Goal: Information Seeking & Learning: Understand process/instructions

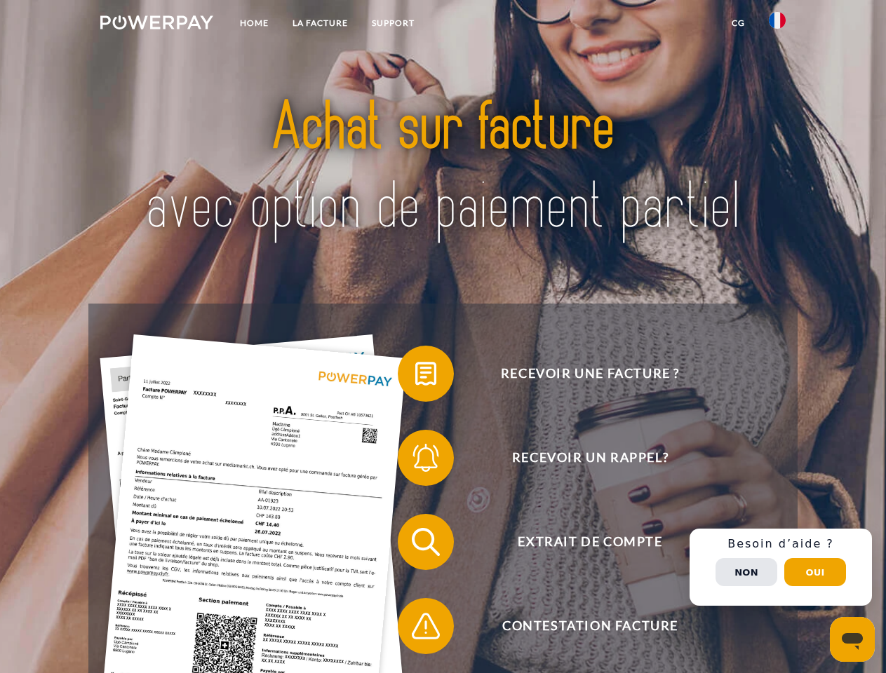
click at [156, 25] on img at bounding box center [156, 22] width 113 height 14
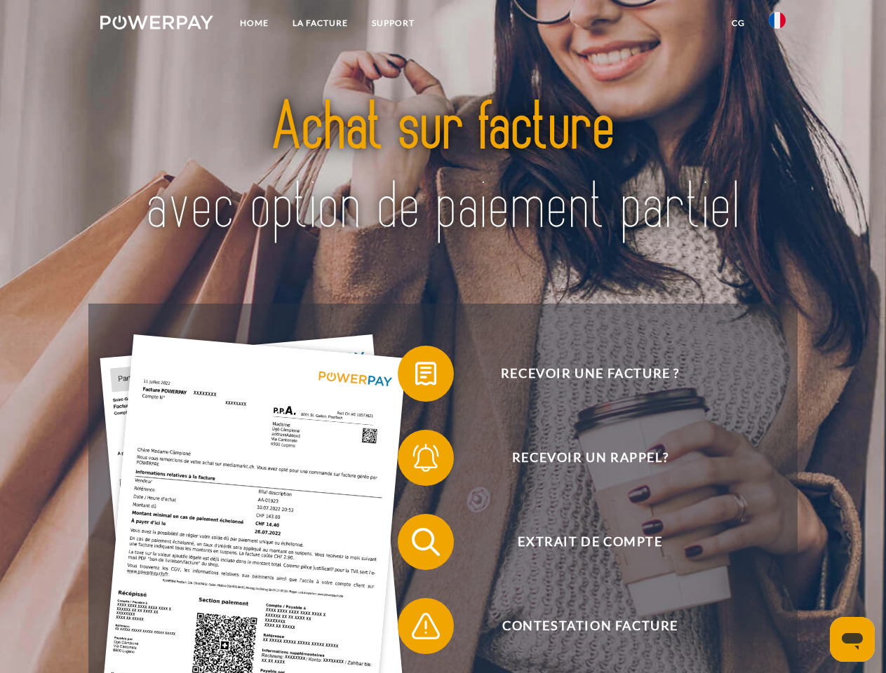
click at [777, 25] on img at bounding box center [776, 20] width 17 height 17
click at [738, 23] on link "CG" at bounding box center [737, 23] width 37 height 25
click at [415, 377] on span at bounding box center [405, 374] width 70 height 70
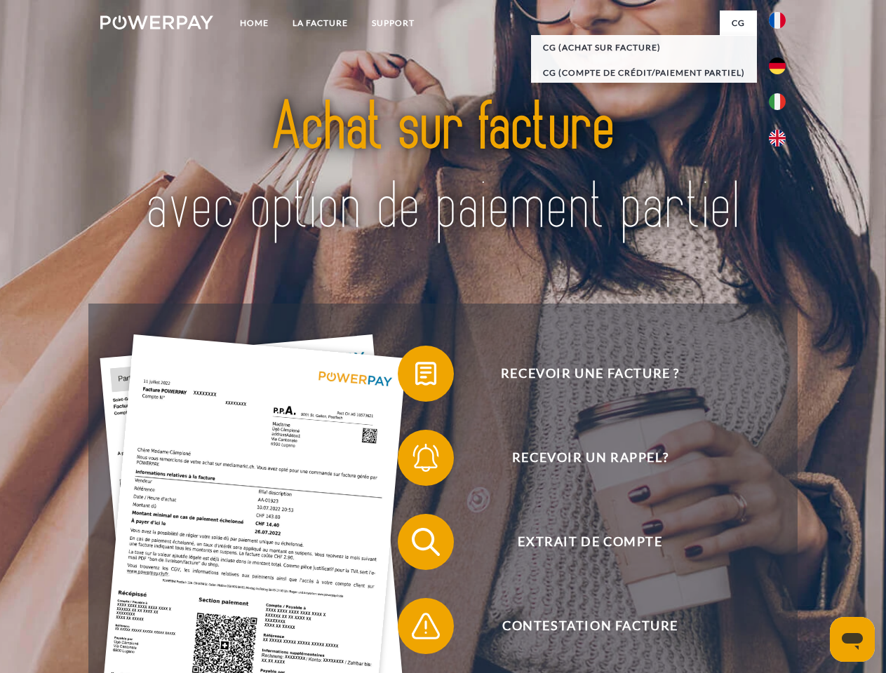
click at [415, 461] on div "Recevoir une facture ? Recevoir un rappel? Extrait de compte retour" at bounding box center [442, 584] width 708 height 561
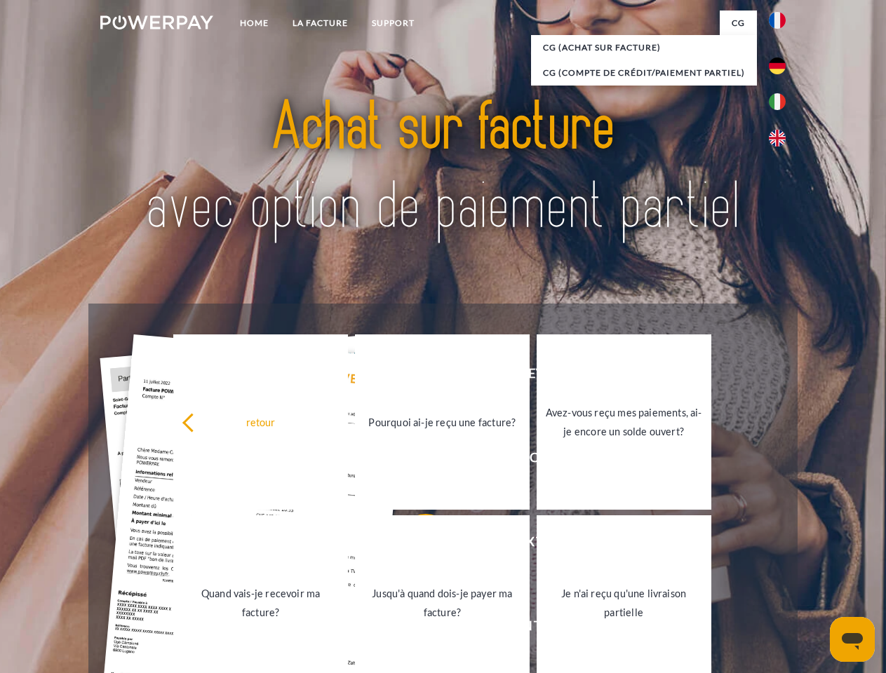
click at [415, 545] on link "Jusqu'à quand dois-je payer ma facture?" at bounding box center [442, 602] width 175 height 175
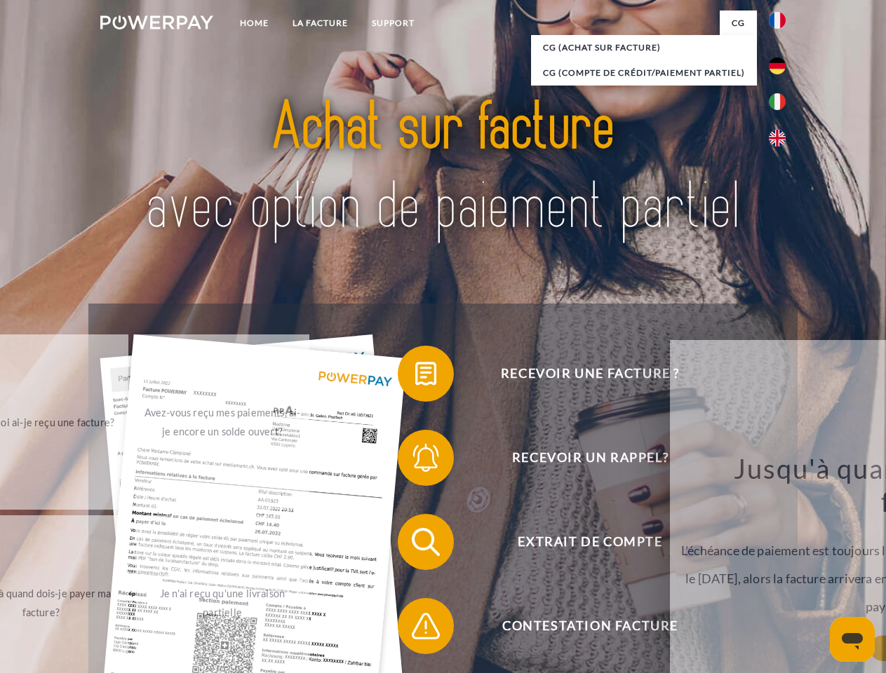
click at [415, 629] on span at bounding box center [405, 626] width 70 height 70
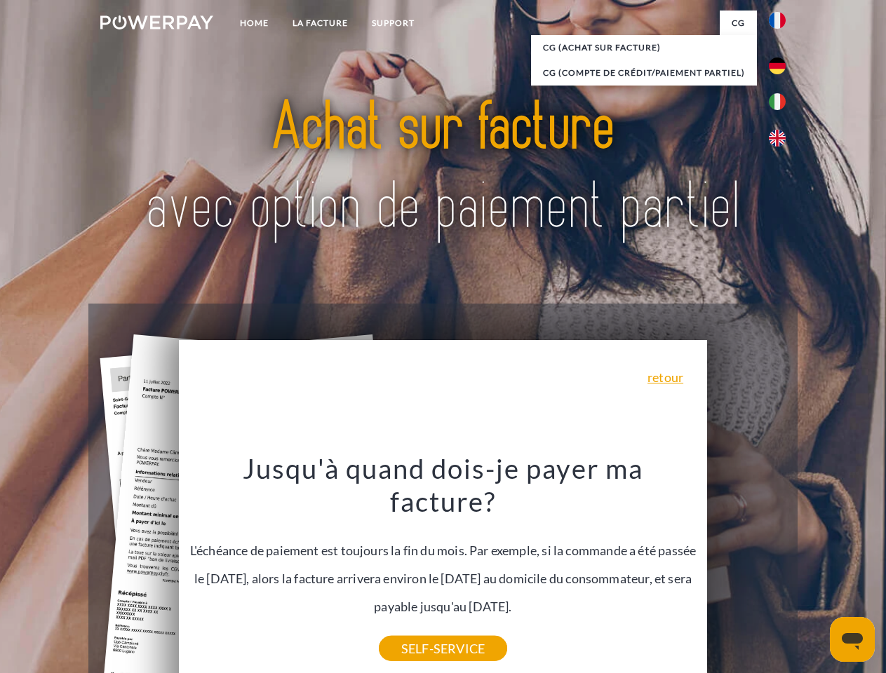
click at [780, 567] on div "Recevoir une facture ? Recevoir un rappel? Extrait de compte retour" at bounding box center [442, 584] width 708 height 561
click at [746, 570] on span "Extrait de compte" at bounding box center [590, 542] width 344 height 56
click at [815, 572] on header "Home LA FACTURE Support" at bounding box center [443, 484] width 886 height 968
